Goal: Task Accomplishment & Management: Manage account settings

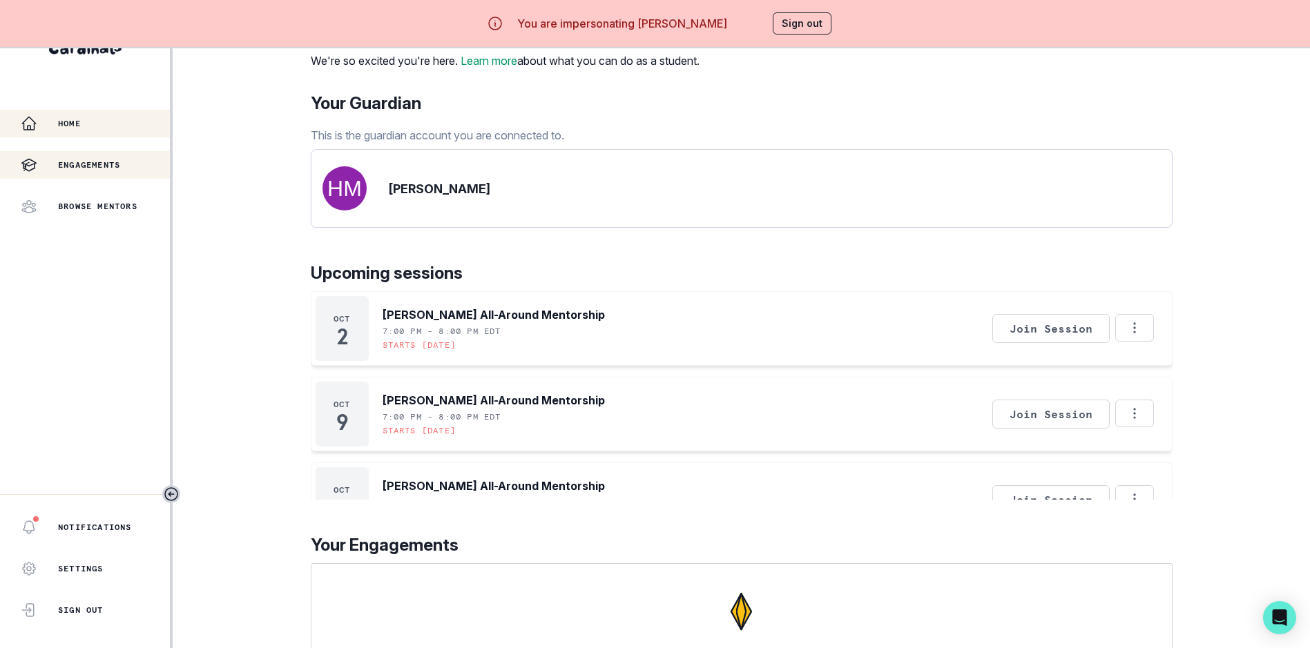
click at [97, 157] on div "Engagements" at bounding box center [95, 165] width 149 height 17
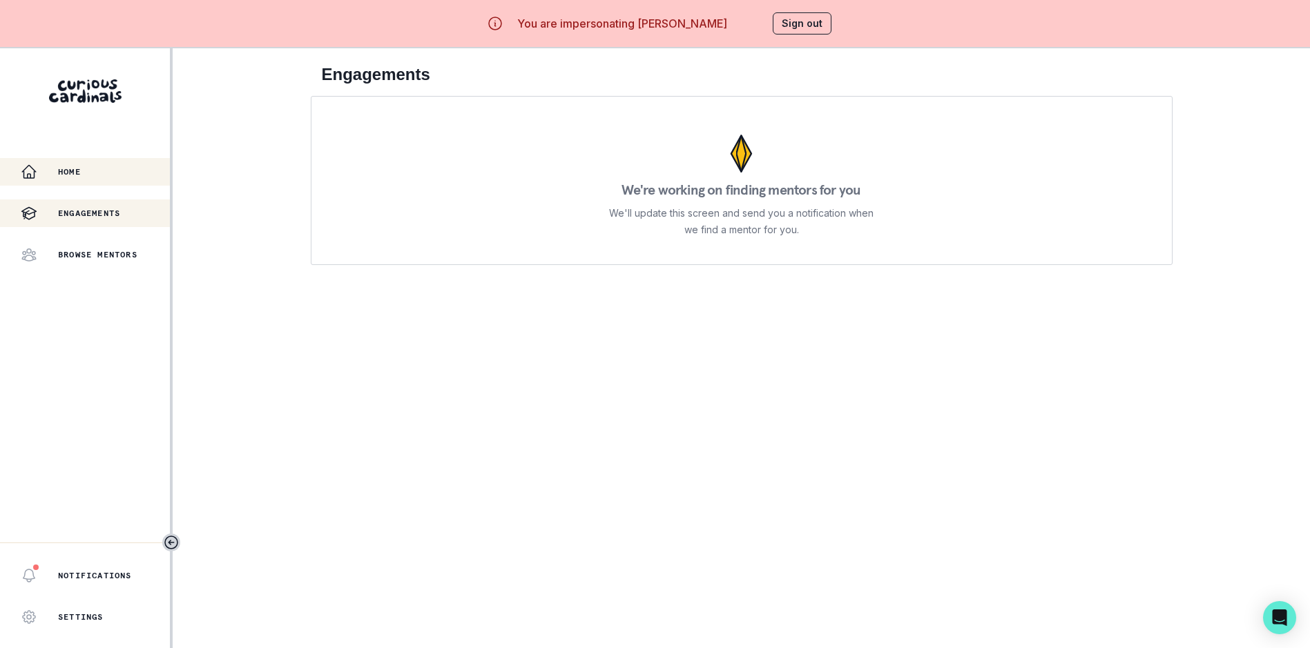
click at [75, 175] on p "Home" at bounding box center [69, 171] width 23 height 11
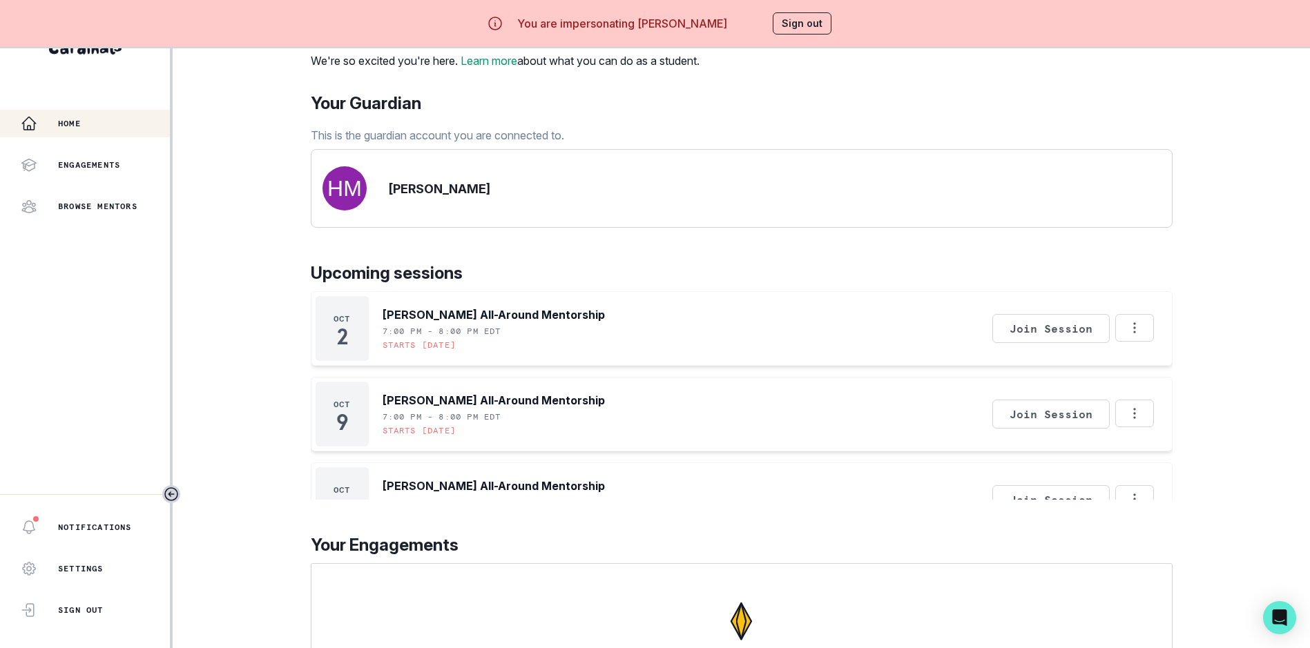
click at [800, 26] on button "Sign out" at bounding box center [802, 23] width 59 height 22
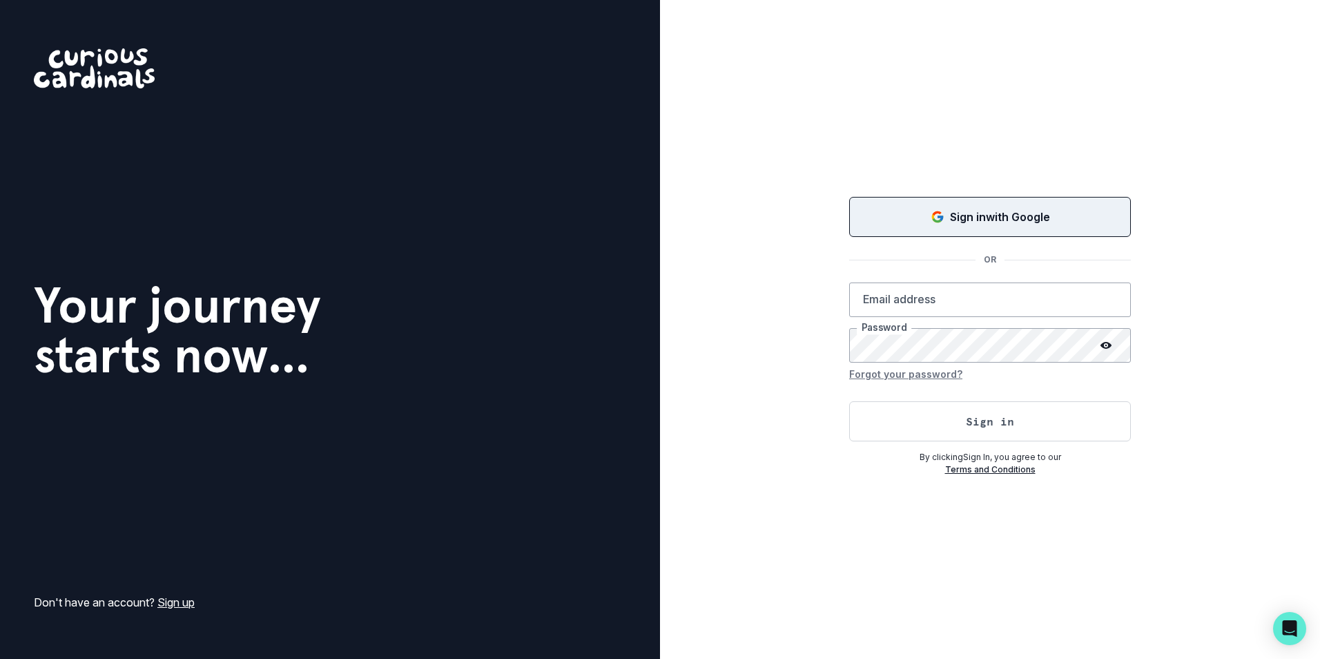
click at [959, 211] on p "Sign in with Google" at bounding box center [1000, 217] width 100 height 17
